Goal: Navigation & Orientation: Find specific page/section

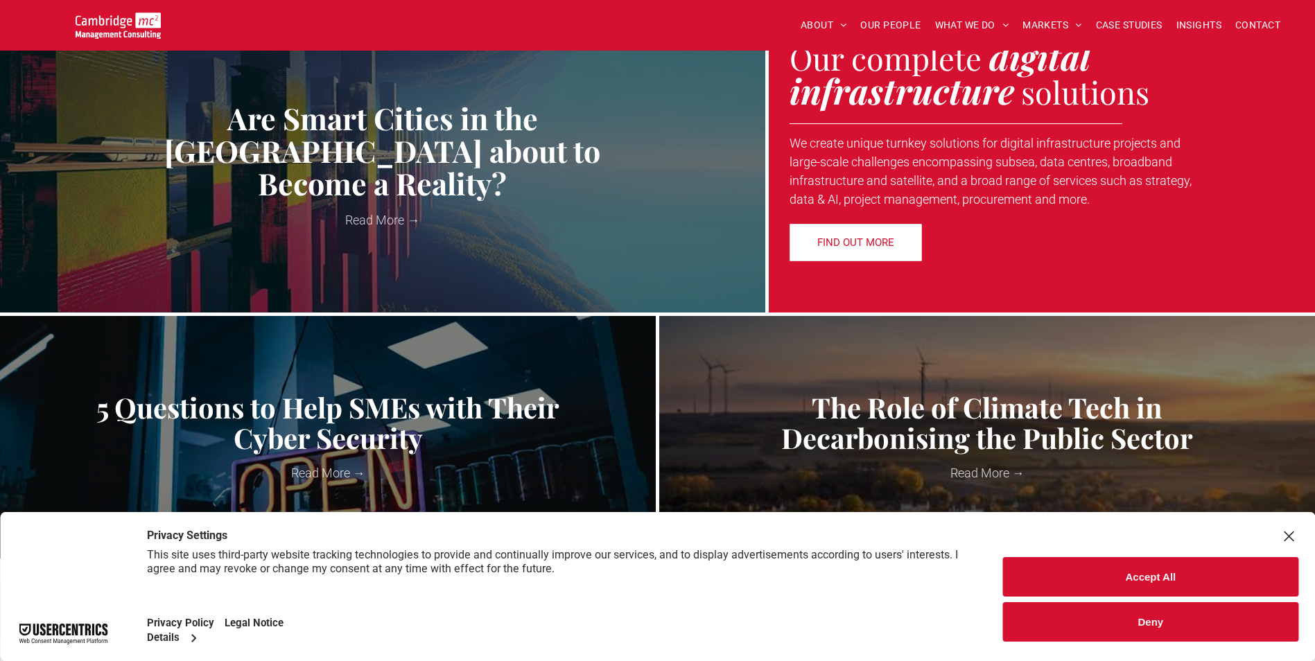
scroll to position [485, 0]
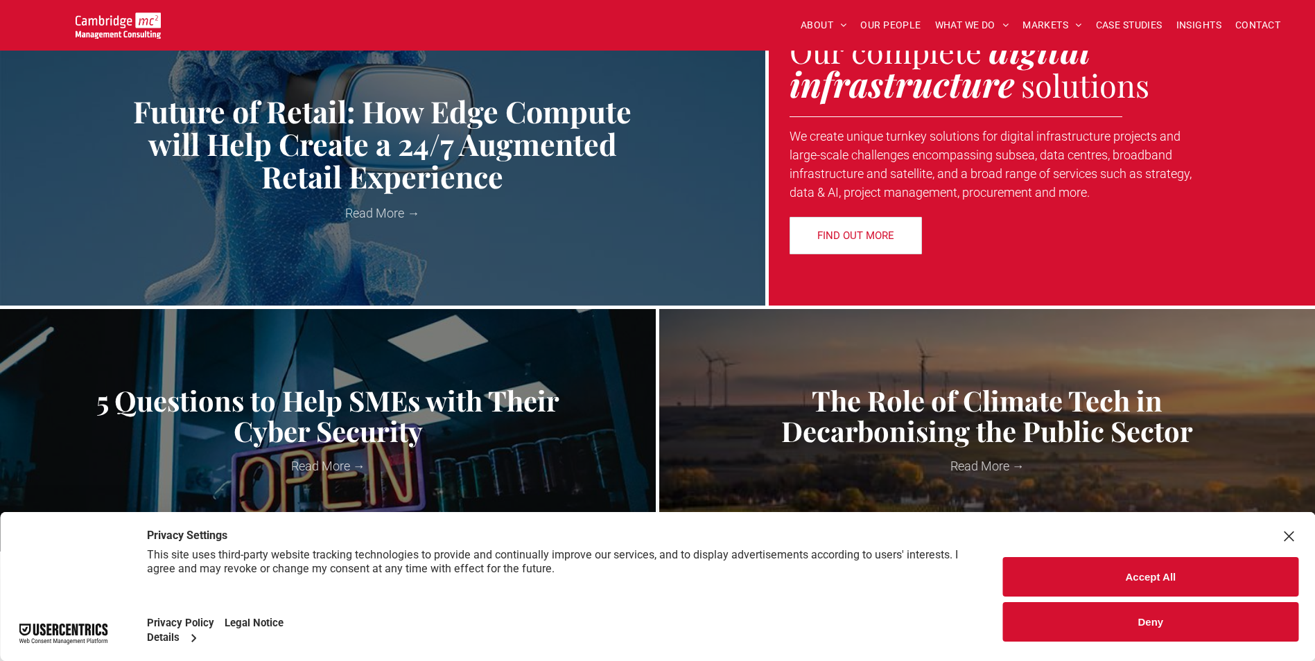
click at [1285, 532] on div "Close Layer" at bounding box center [1288, 536] width 19 height 19
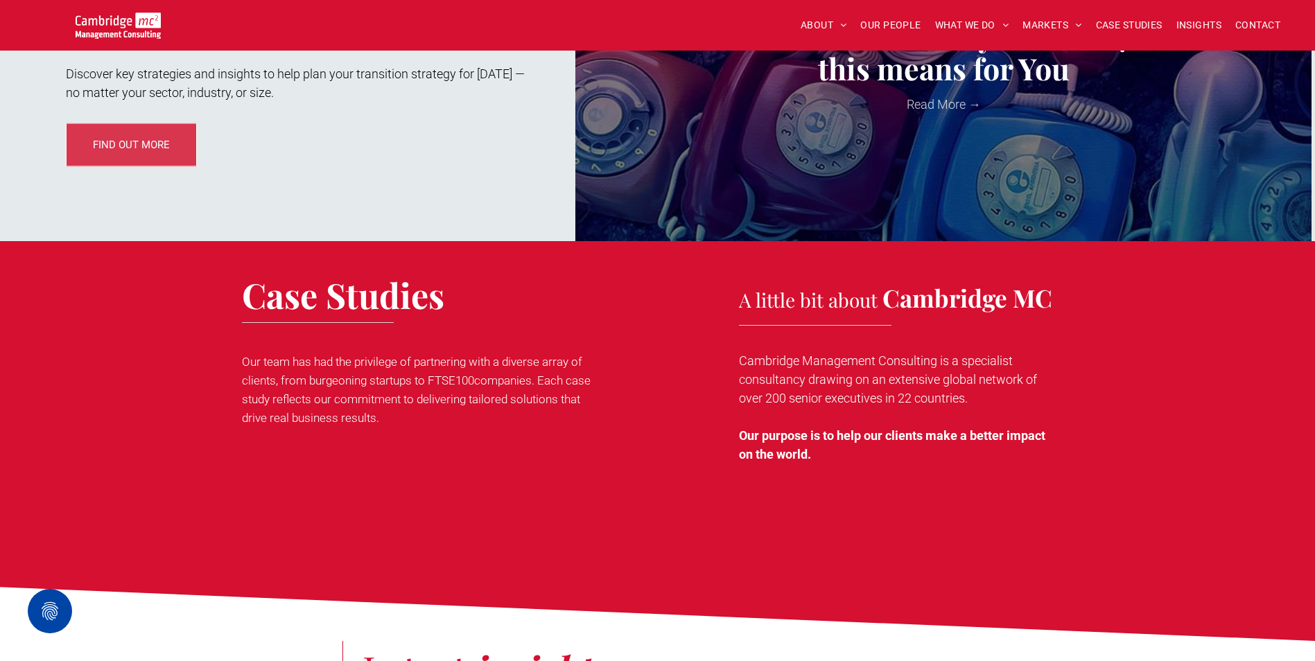
scroll to position [1941, 0]
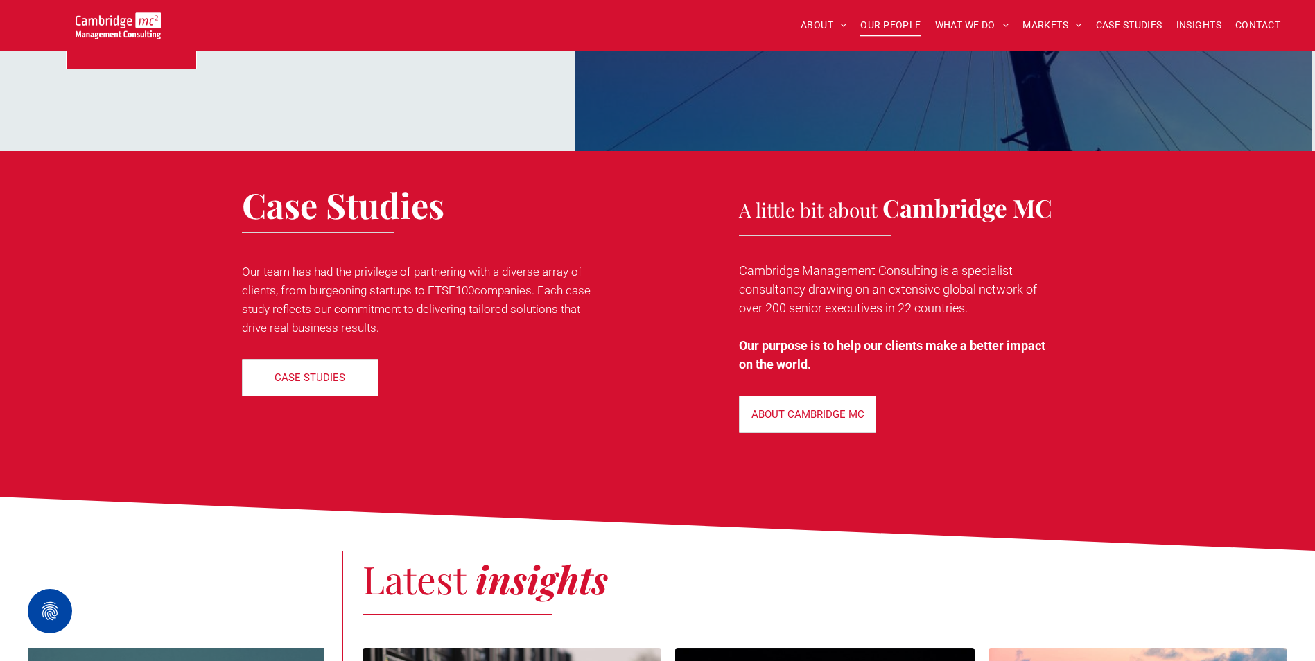
click at [900, 26] on span "OUR PEOPLE" at bounding box center [890, 25] width 60 height 21
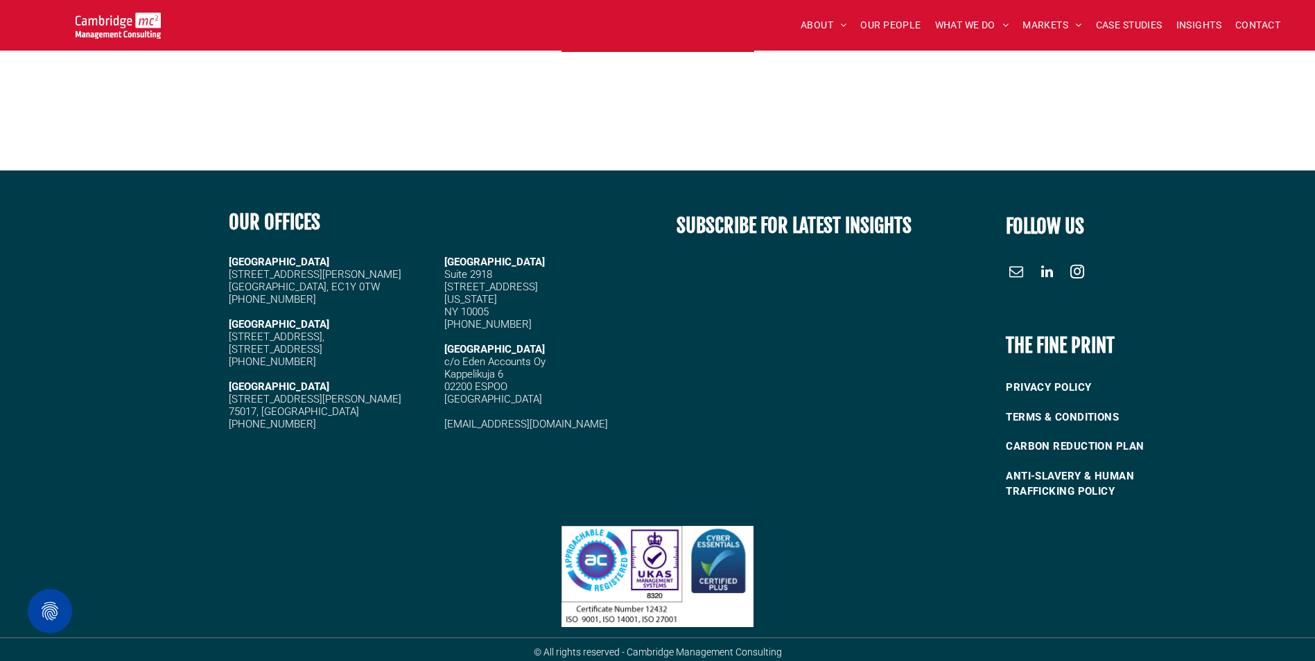
scroll to position [5930, 0]
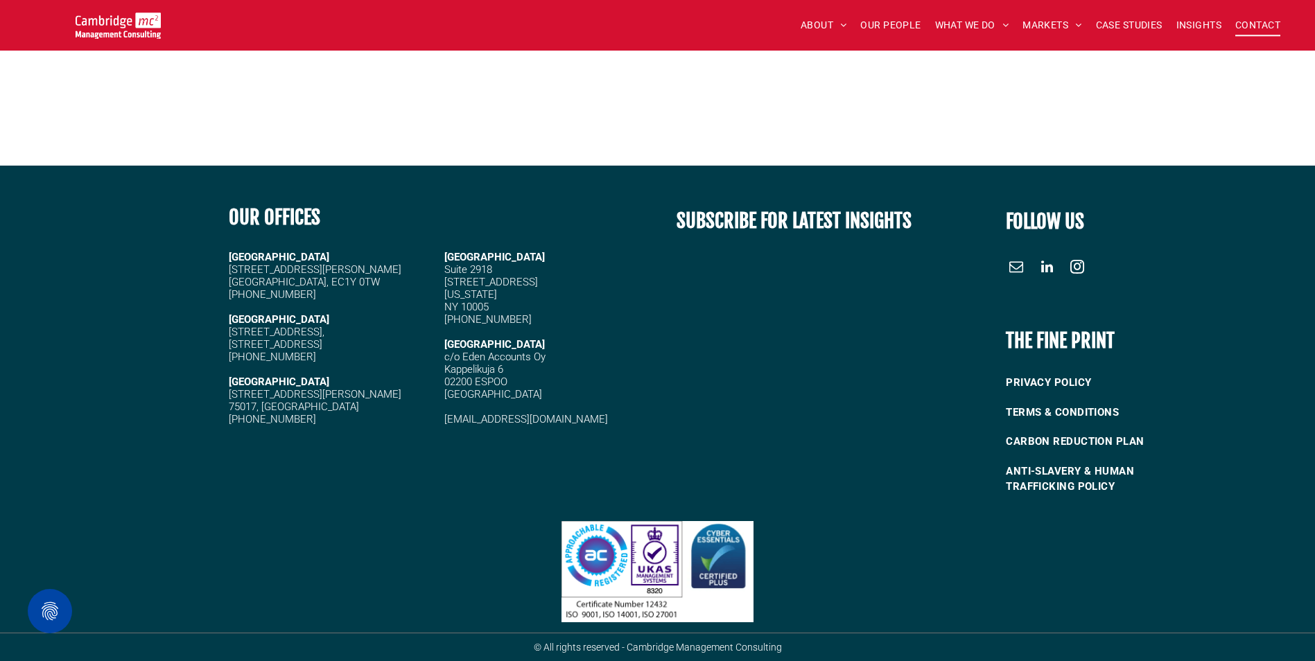
click at [1244, 27] on span "CONTACT" at bounding box center [1257, 25] width 45 height 21
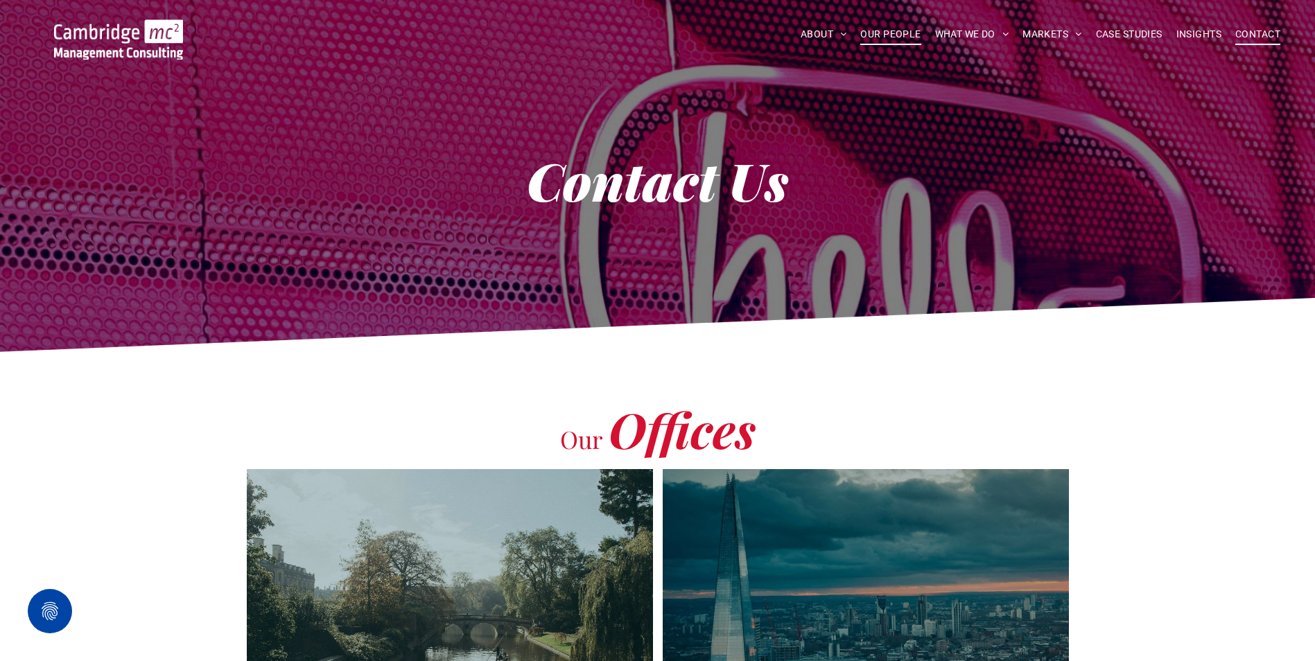
click at [891, 33] on span "OUR PEOPLE" at bounding box center [890, 34] width 60 height 21
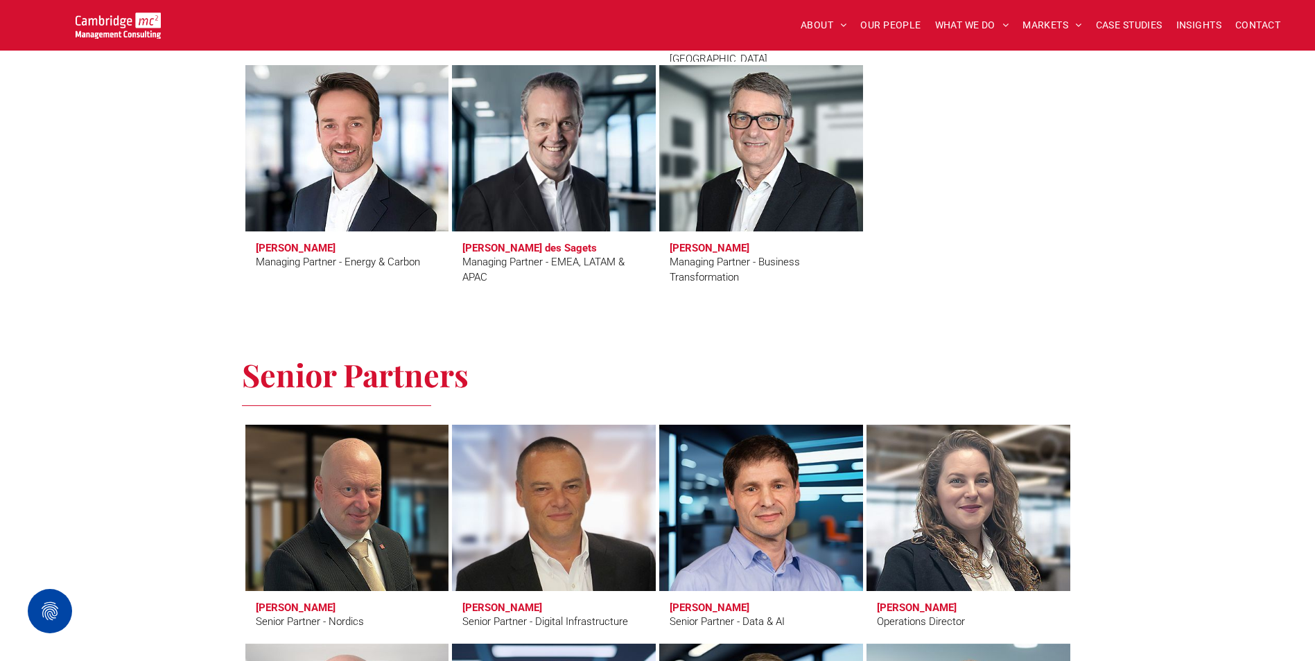
scroll to position [1456, 0]
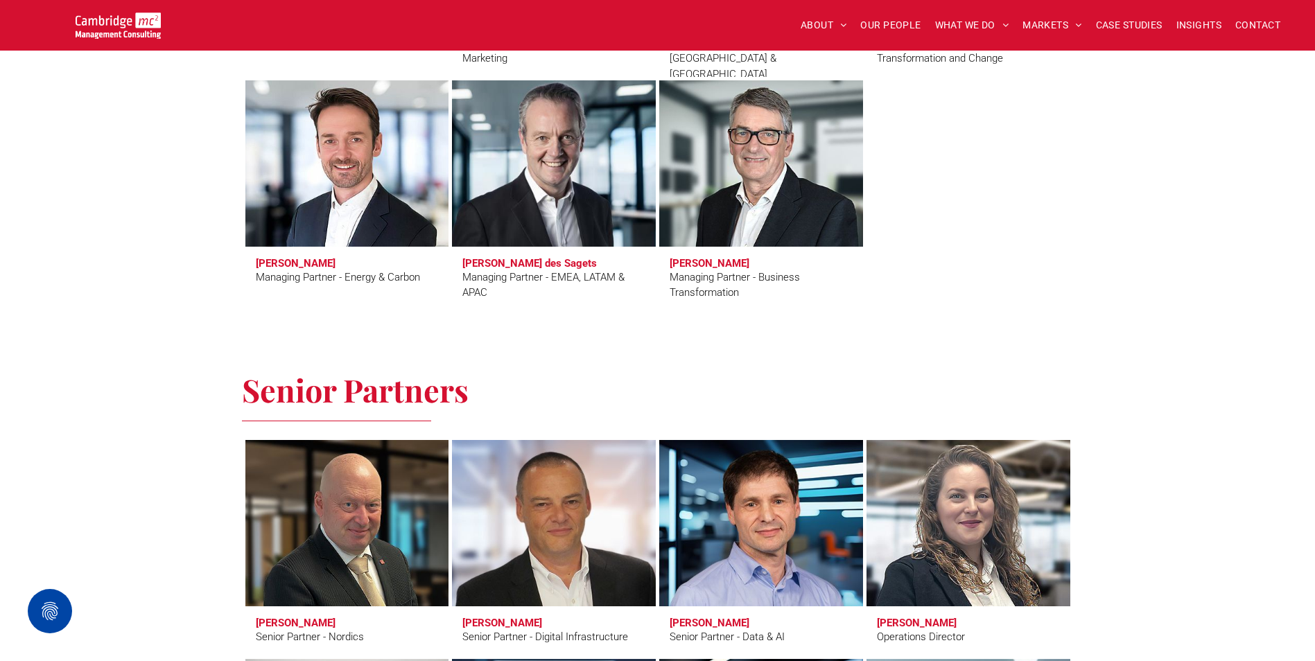
click at [579, 272] on div "Managing Partner - EMEA, LATAM & APAC" at bounding box center [553, 285] width 183 height 31
click at [568, 253] on span "Charles Orsel des Sagets Managing Partner - EMEA, LATAM & APAC" at bounding box center [554, 279] width 204 height 64
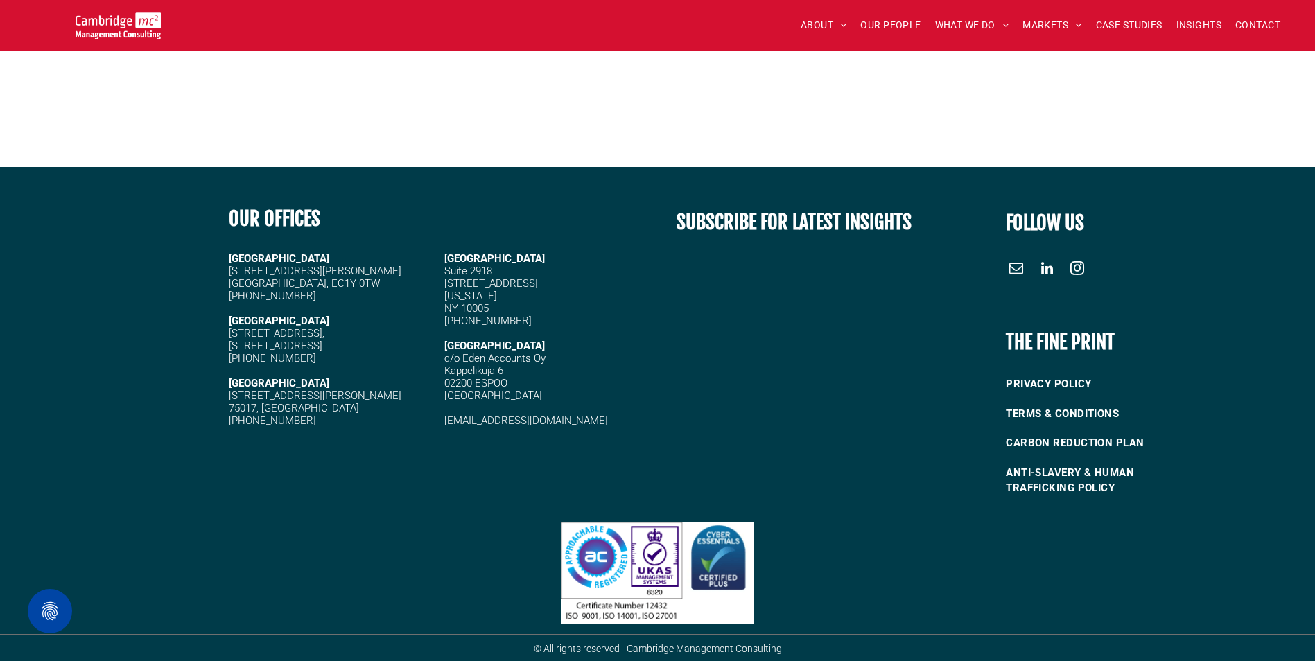
scroll to position [5930, 0]
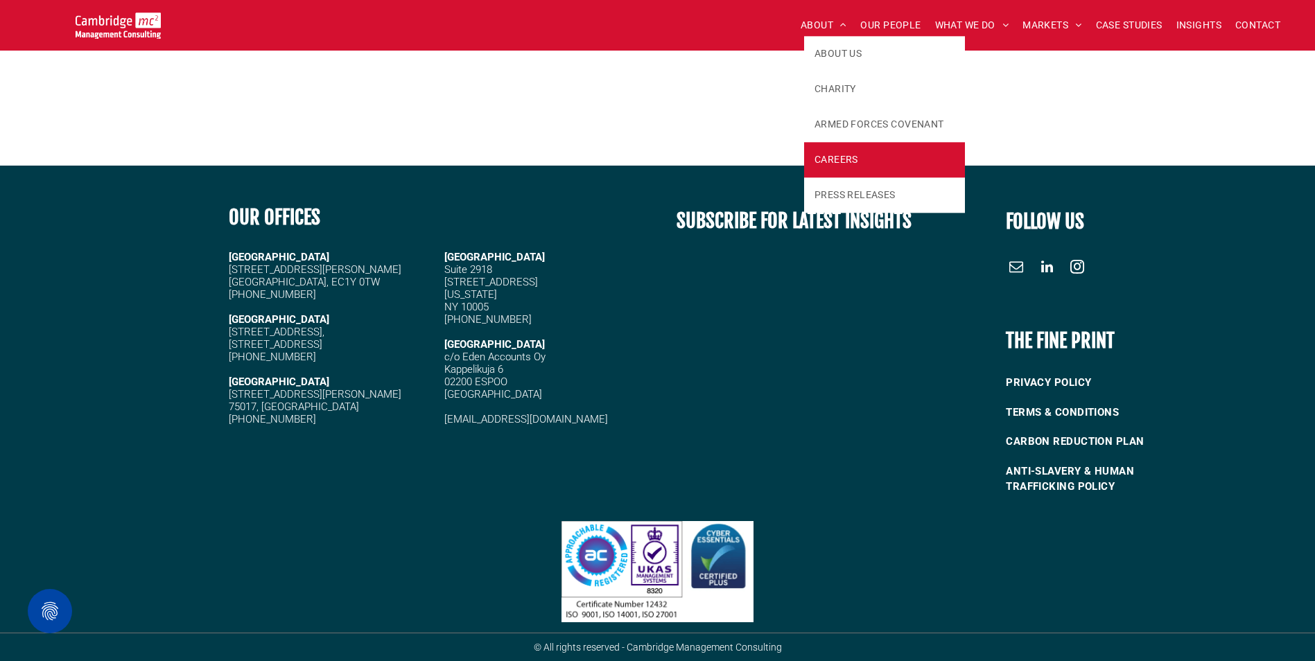
click at [841, 162] on span "CAREERS" at bounding box center [836, 159] width 44 height 15
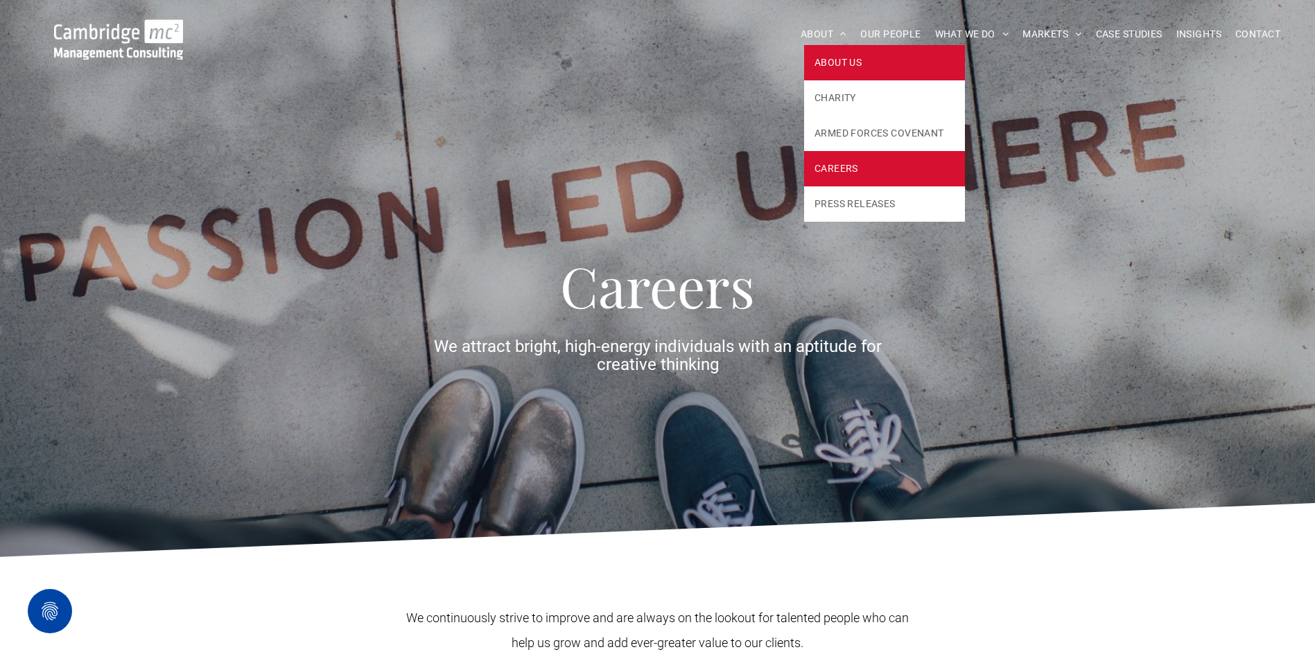
click at [831, 66] on span "ABOUT US" at bounding box center [837, 62] width 47 height 15
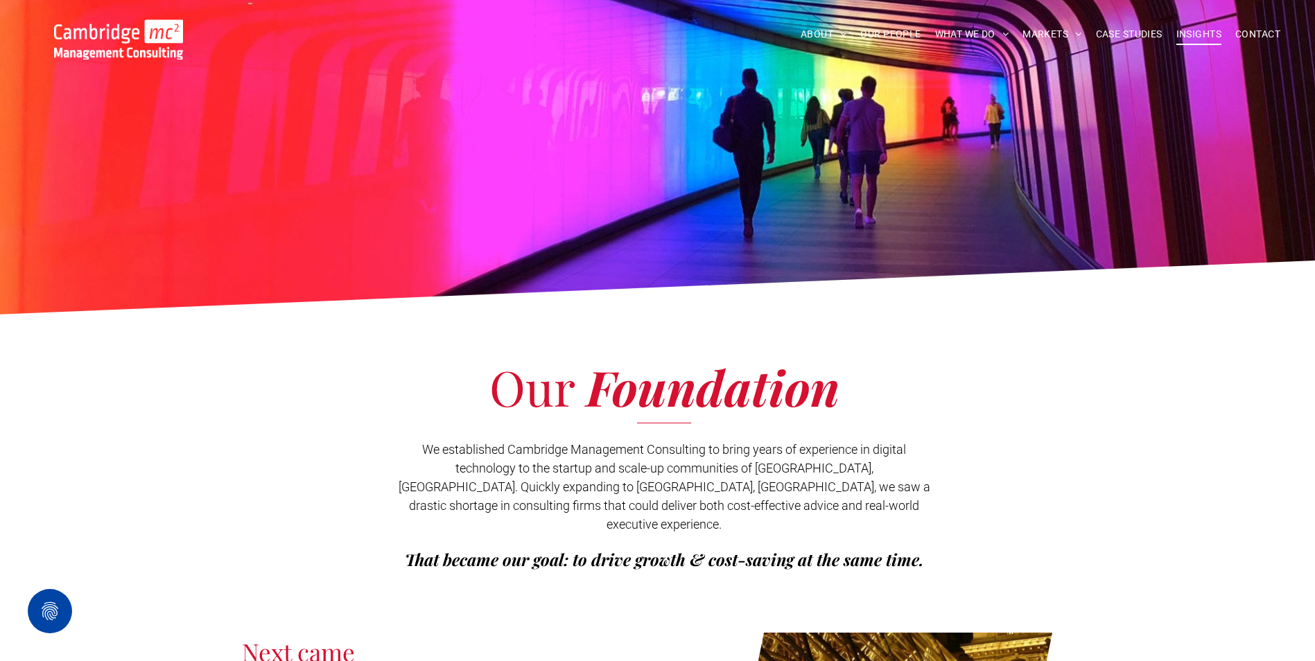
click at [1204, 37] on span "INSIGHTS" at bounding box center [1198, 34] width 45 height 21
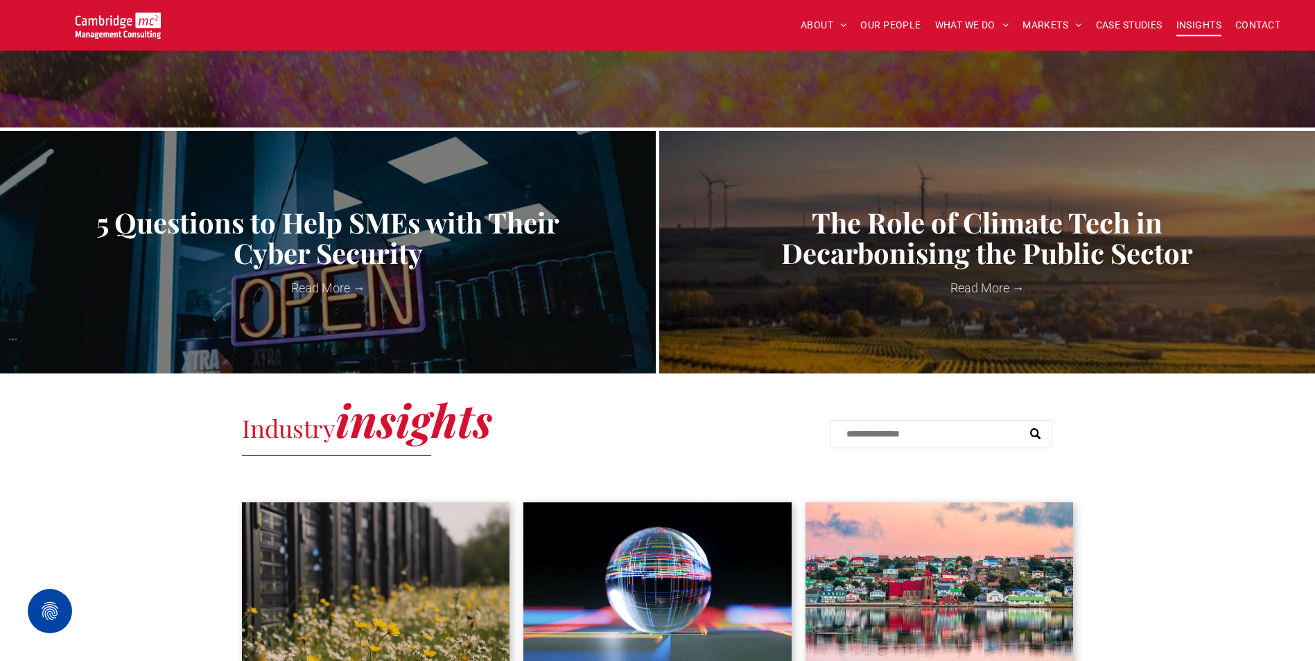
scroll to position [554, 0]
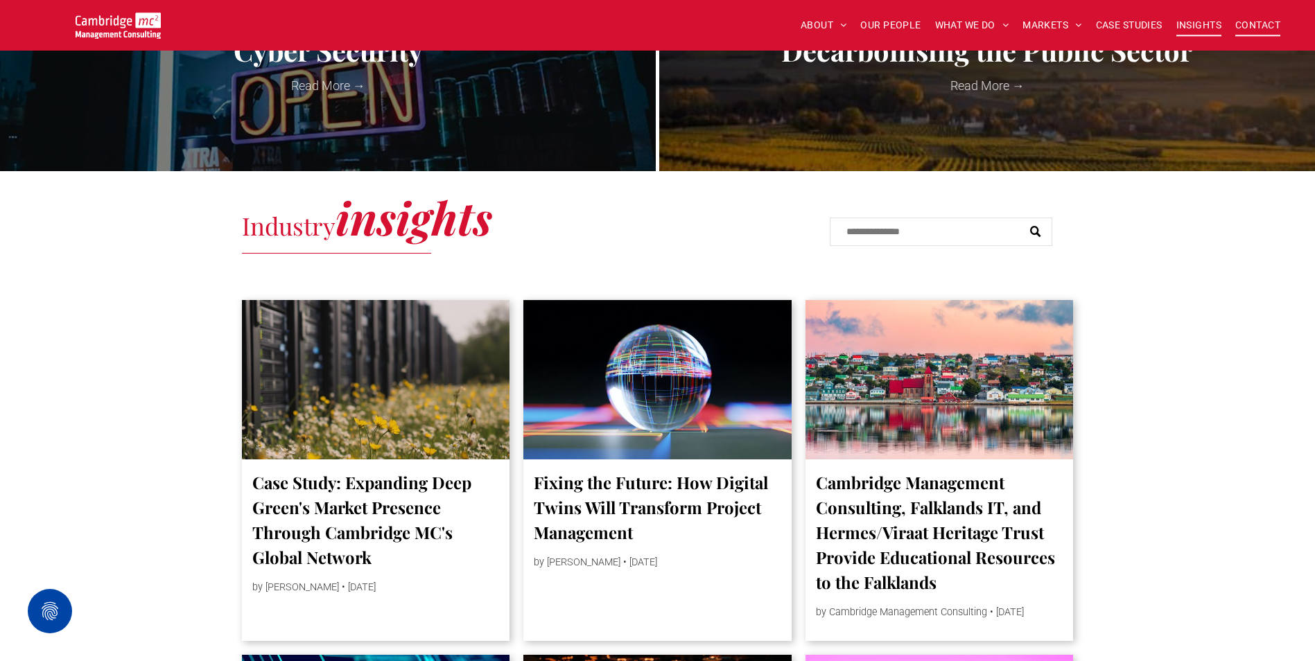
click at [1260, 24] on span "CONTACT" at bounding box center [1257, 25] width 45 height 21
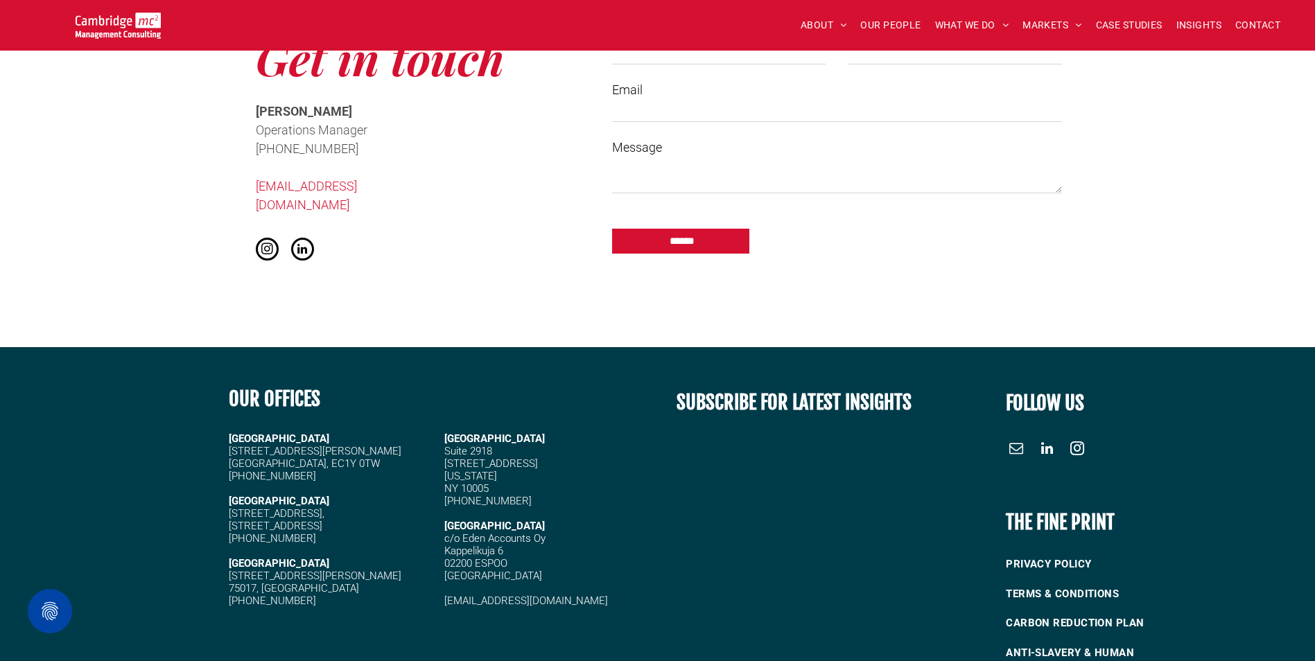
scroll to position [1521, 0]
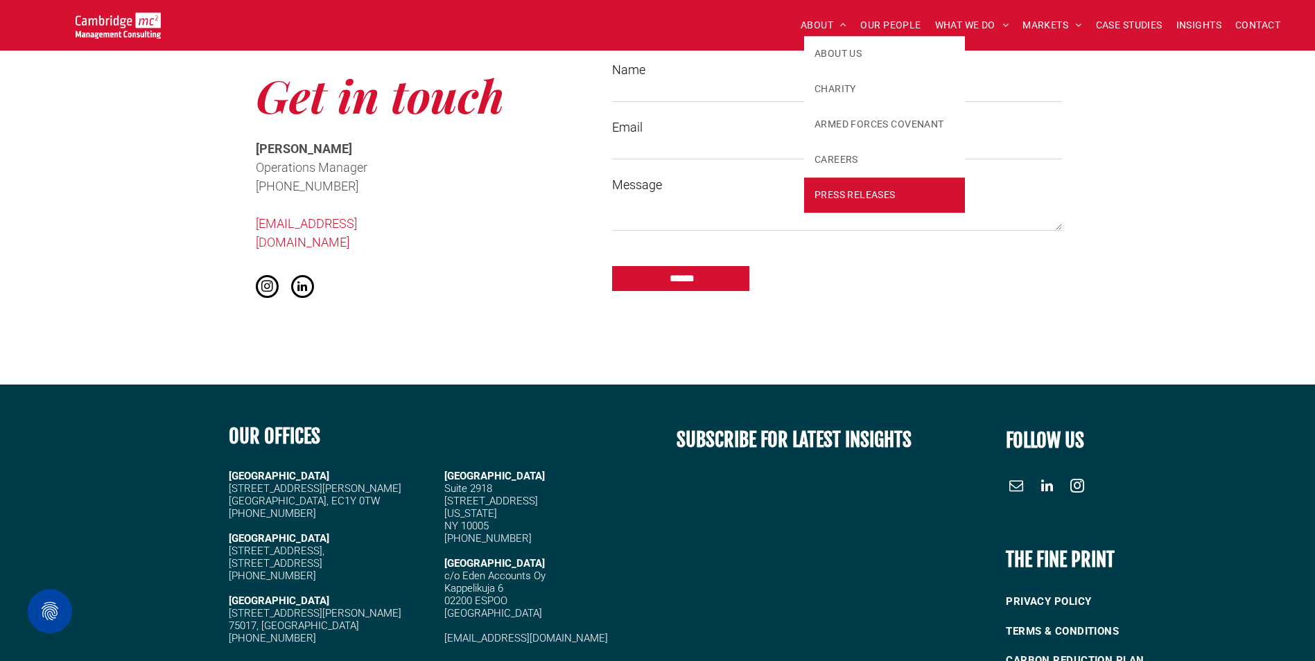
click at [859, 188] on span "PRESS RELEASES" at bounding box center [854, 195] width 81 height 15
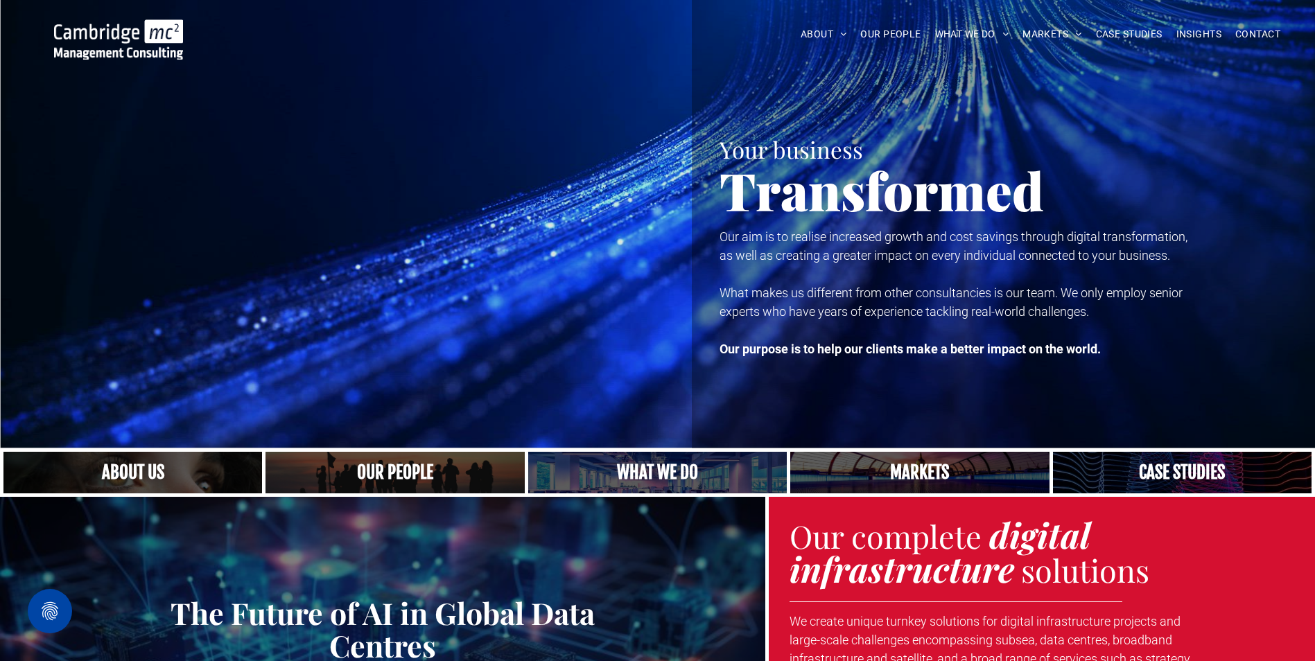
click at [822, 53] on link "ABOUT US" at bounding box center [884, 55] width 161 height 35
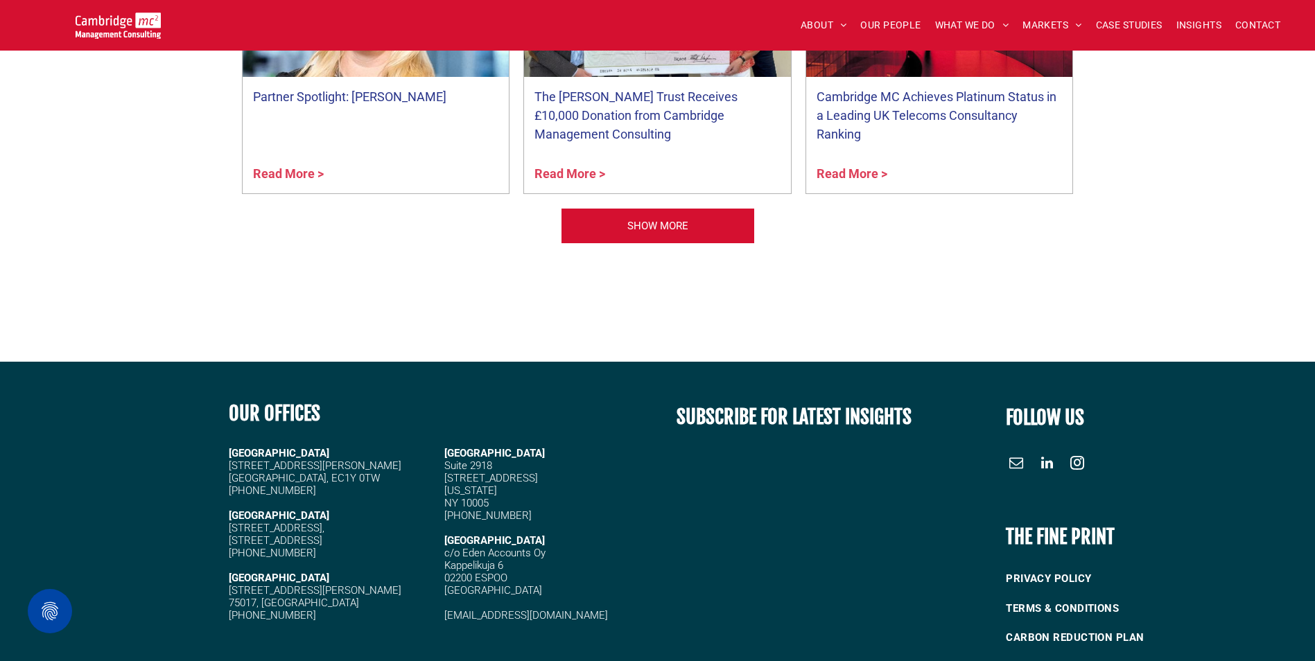
scroll to position [3638, 0]
